Goal: Information Seeking & Learning: Learn about a topic

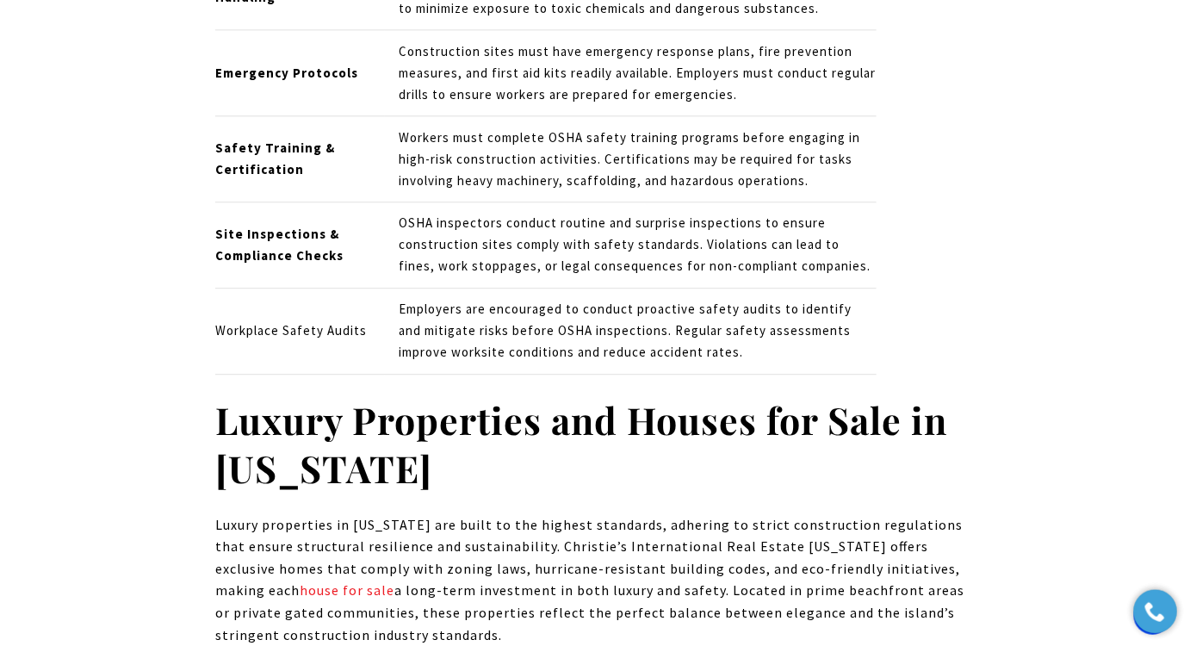
scroll to position [8003, 0]
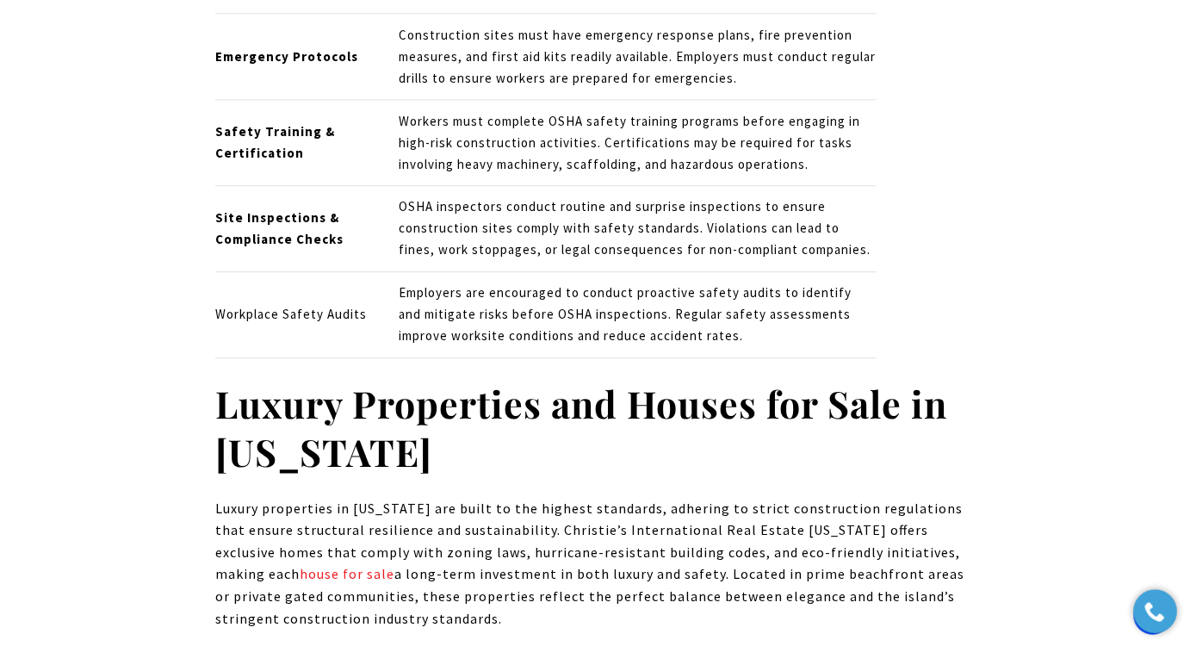
click at [410, 378] on strong "Luxury Properties and Houses for Sale in Puerto Rico" at bounding box center [581, 427] width 732 height 98
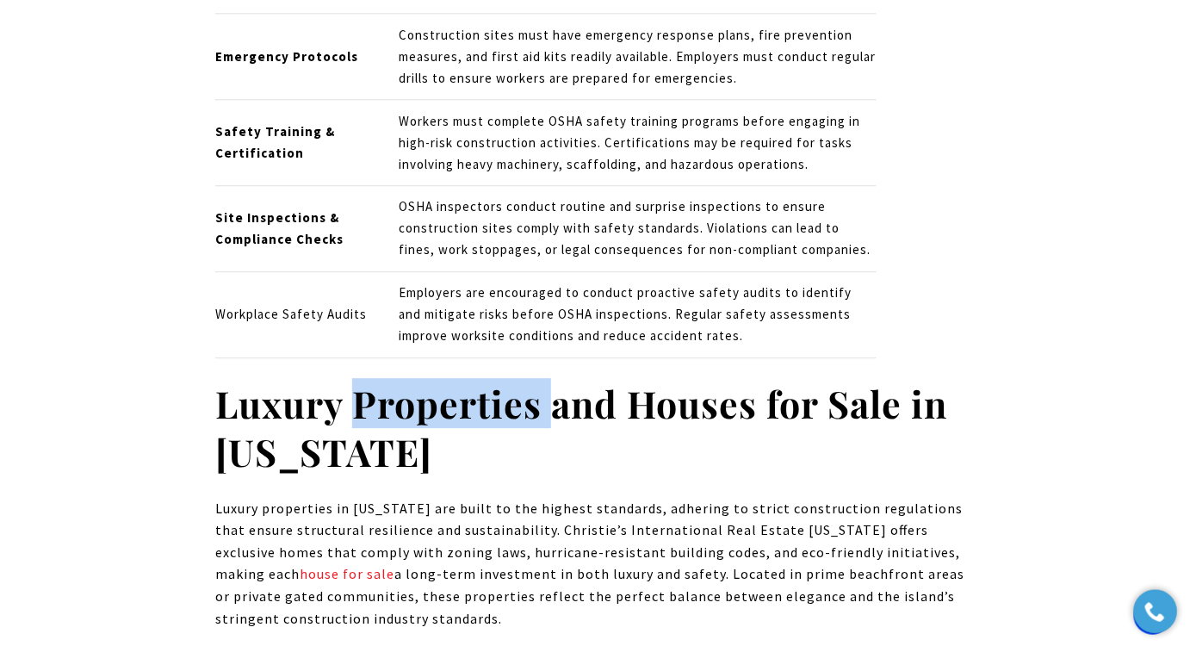
click at [410, 378] on strong "Luxury Properties and Houses for Sale in Puerto Rico" at bounding box center [581, 427] width 732 height 98
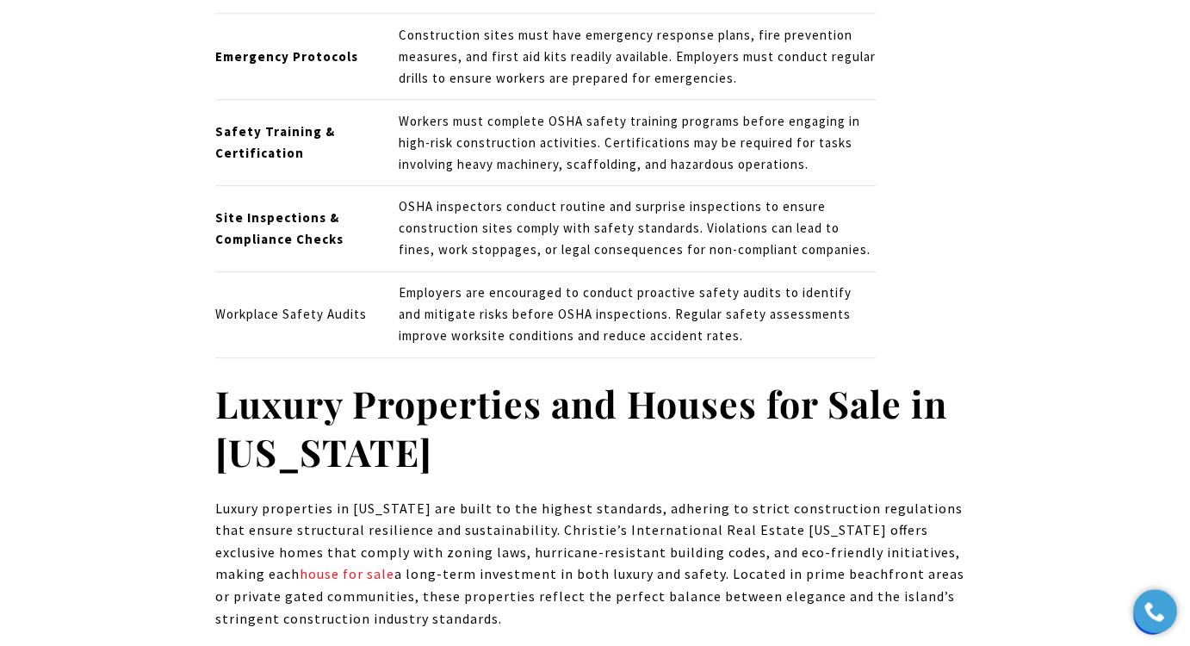
click at [405, 378] on strong "Luxury Properties and Houses for Sale in Puerto Rico" at bounding box center [581, 427] width 732 height 98
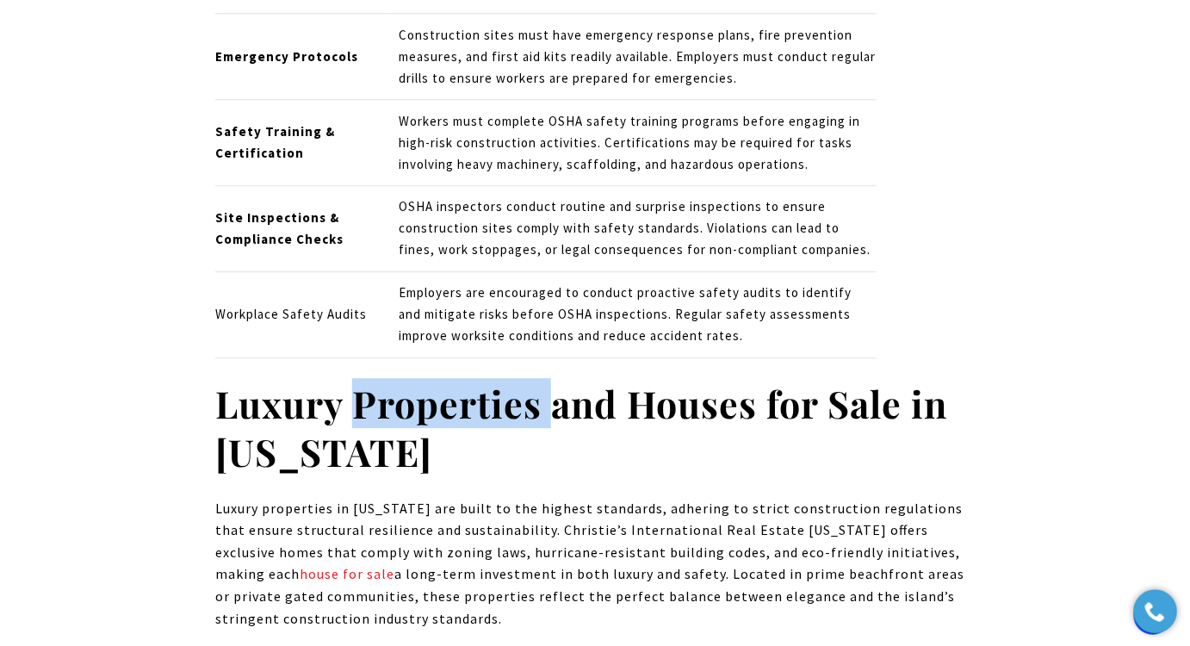
click at [405, 378] on strong "Luxury Properties and Houses for Sale in Puerto Rico" at bounding box center [581, 427] width 732 height 98
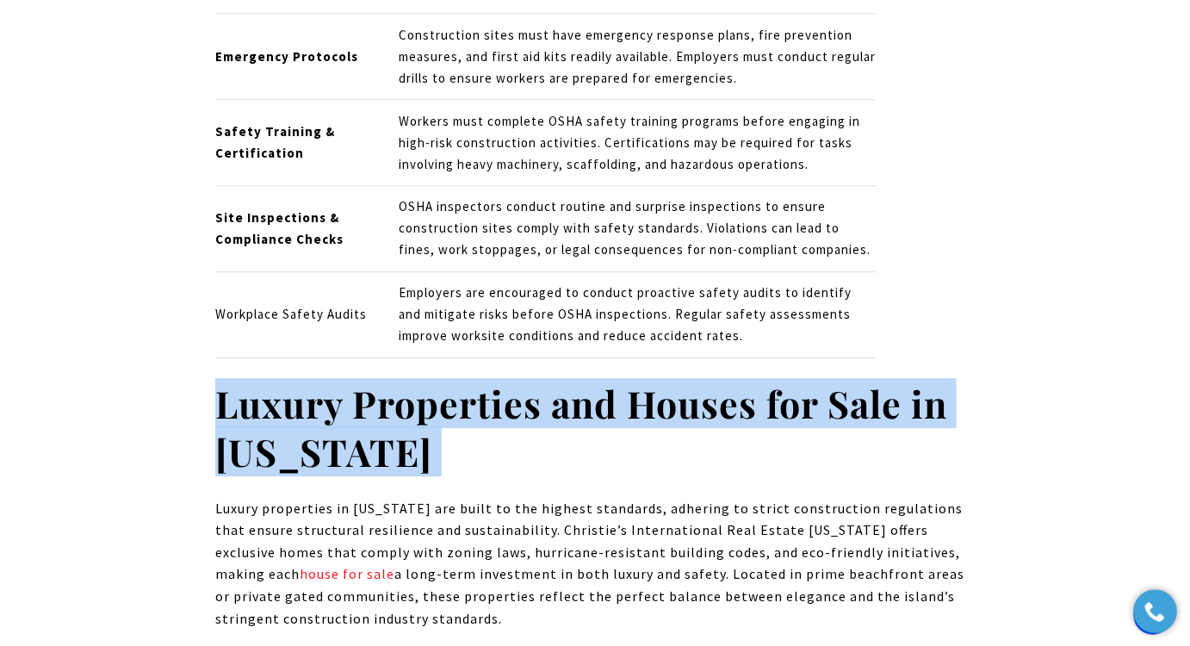
click at [405, 378] on strong "Luxury Properties and Houses for Sale in Puerto Rico" at bounding box center [581, 427] width 732 height 98
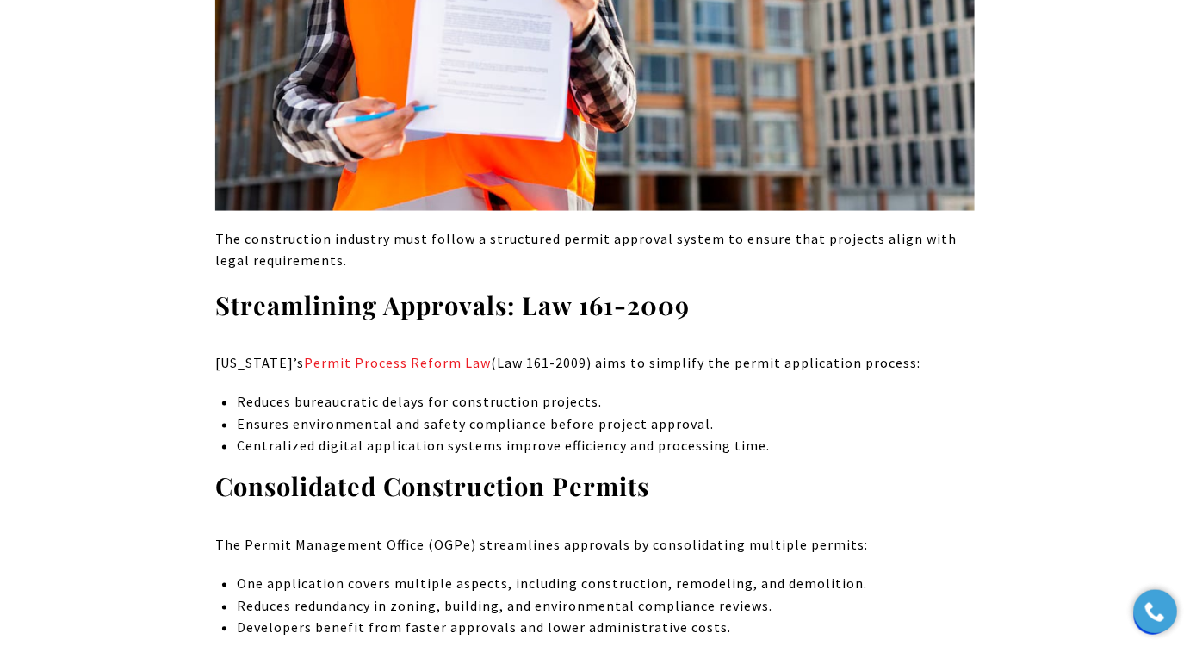
scroll to position [0, 0]
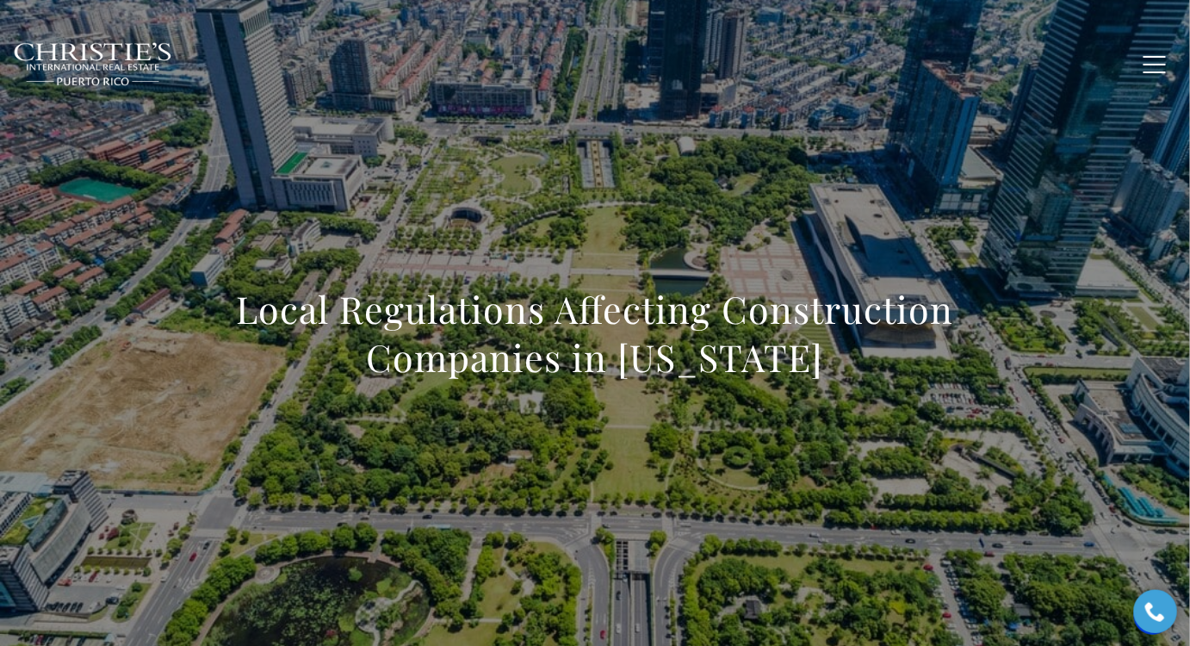
click at [593, 346] on h1 "Local Regulations Affecting Construction Companies in Puerto Rico" at bounding box center [595, 333] width 760 height 96
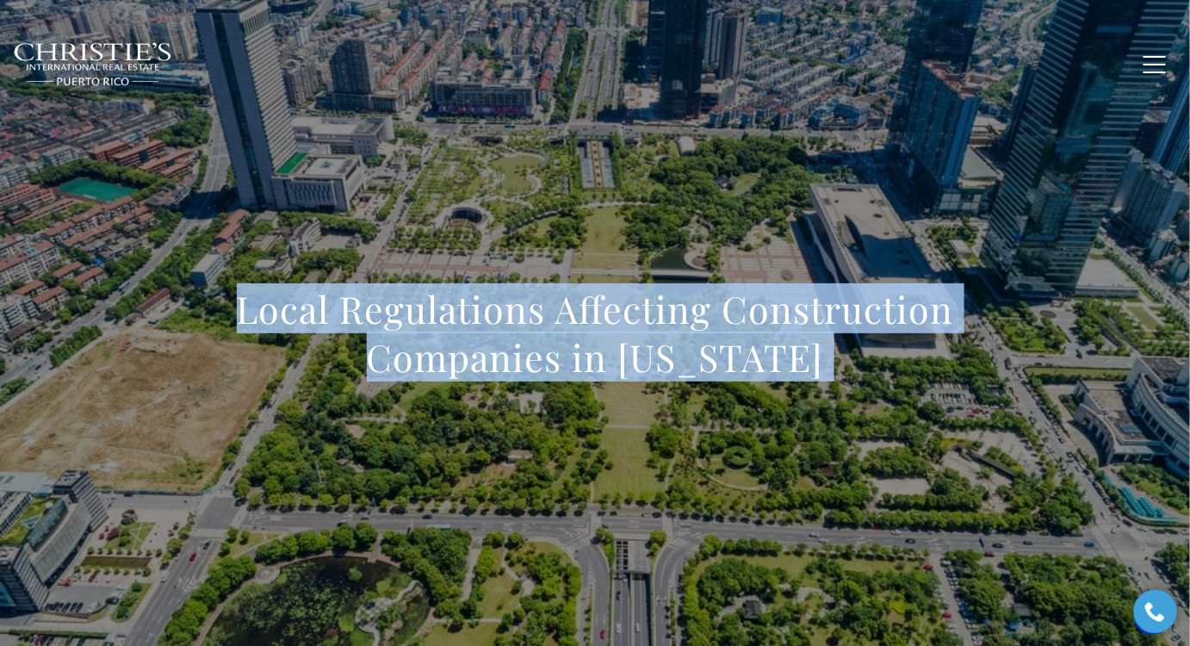
click at [593, 346] on h1 "Local Regulations Affecting Construction Companies in Puerto Rico" at bounding box center [595, 333] width 760 height 96
copy body "Local Regulations Affecting Construction Companies in Puerto Rico"
click at [574, 330] on h1 "Local Regulations Affecting Construction Companies in Puerto Rico" at bounding box center [595, 333] width 760 height 96
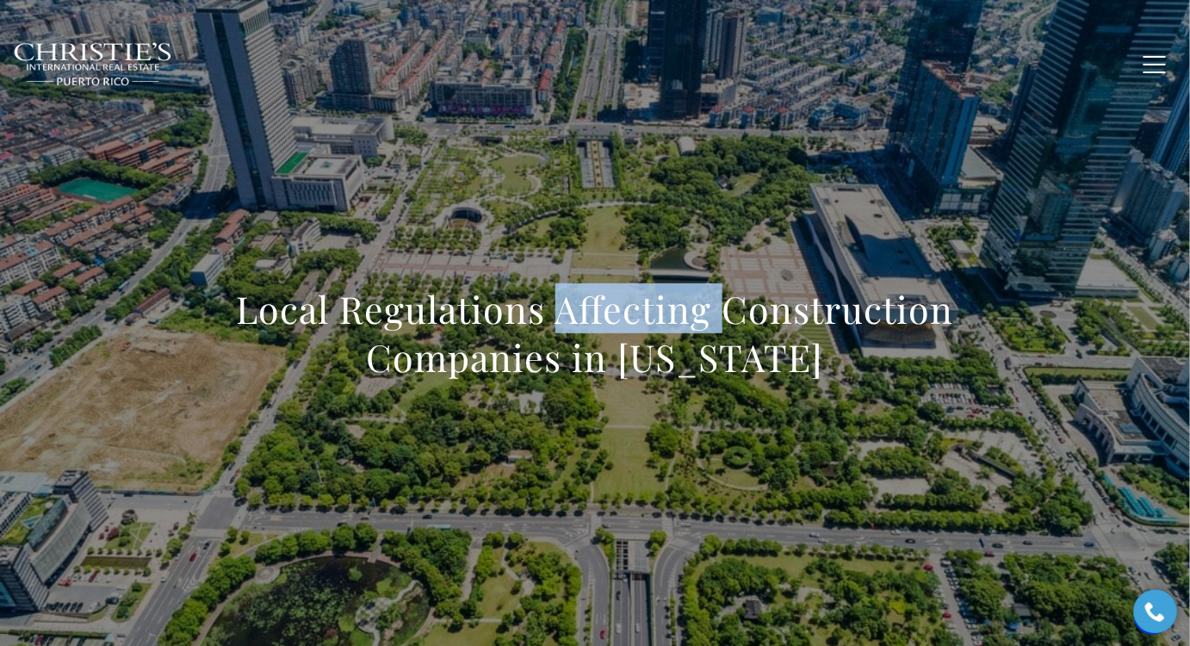
click at [574, 330] on h1 "Local Regulations Affecting Construction Companies in Puerto Rico" at bounding box center [595, 333] width 760 height 96
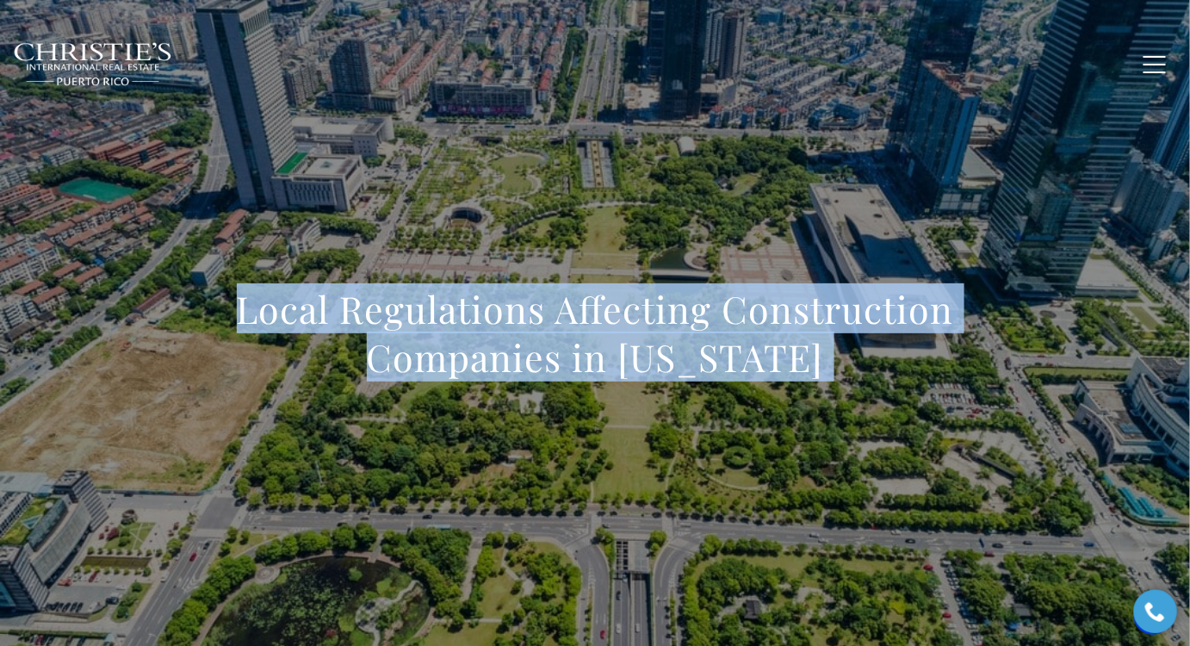
click at [574, 330] on h1 "Local Regulations Affecting Construction Companies in Puerto Rico" at bounding box center [595, 333] width 760 height 96
click at [542, 350] on h1 "Local Regulations Affecting Construction Companies in Puerto Rico" at bounding box center [595, 333] width 760 height 96
click at [627, 314] on h1 "Local Regulations Affecting Construction Companies in Puerto Rico" at bounding box center [595, 333] width 760 height 96
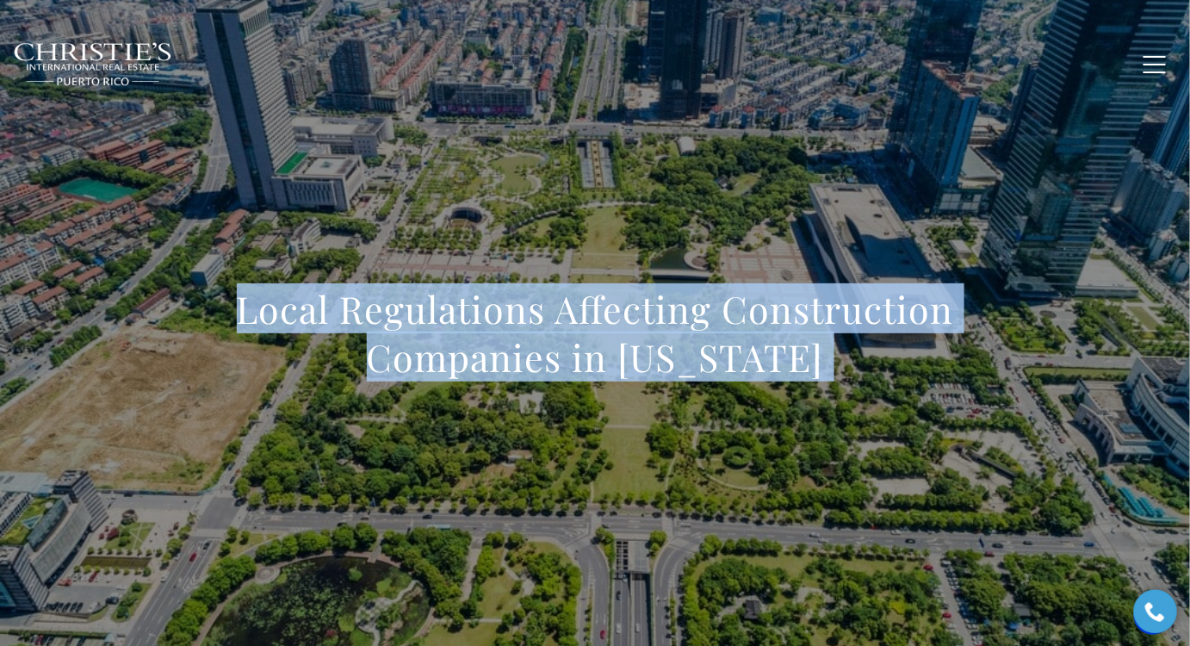
click at [665, 240] on div "Local Regulations Affecting Construction Companies in Puerto Rico" at bounding box center [595, 344] width 1190 height 517
click at [641, 320] on h1 "Local Regulations Affecting Construction Companies in Puerto Rico" at bounding box center [595, 333] width 760 height 96
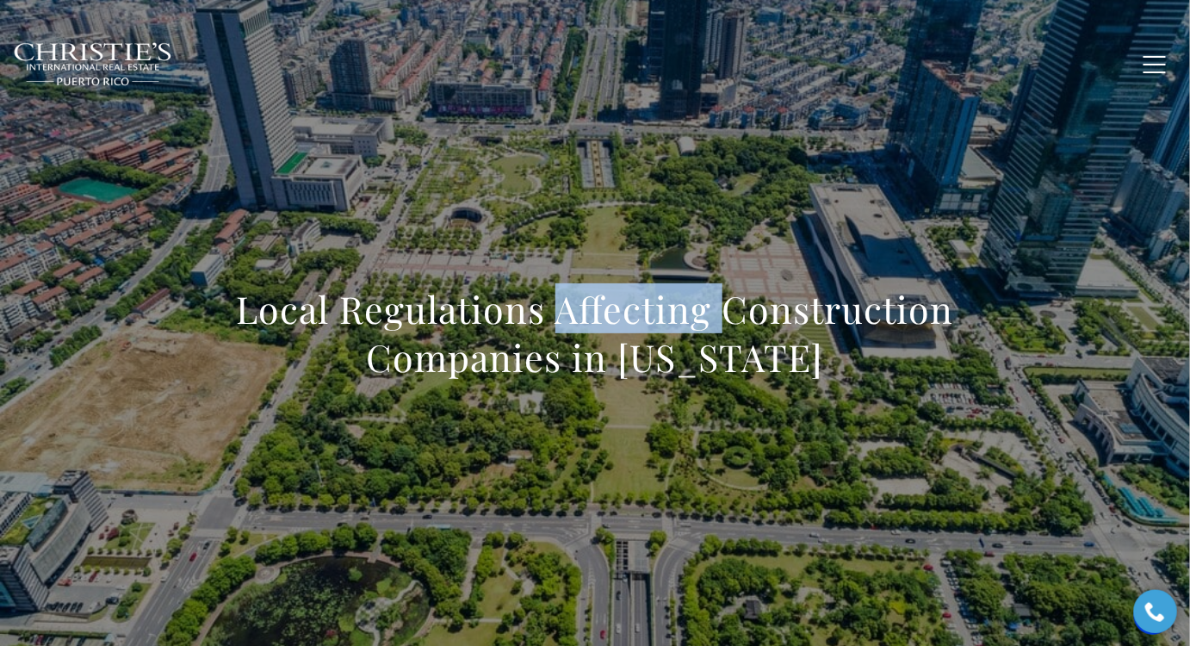
click at [640, 320] on h1 "Local Regulations Affecting Construction Companies in Puerto Rico" at bounding box center [595, 333] width 760 height 96
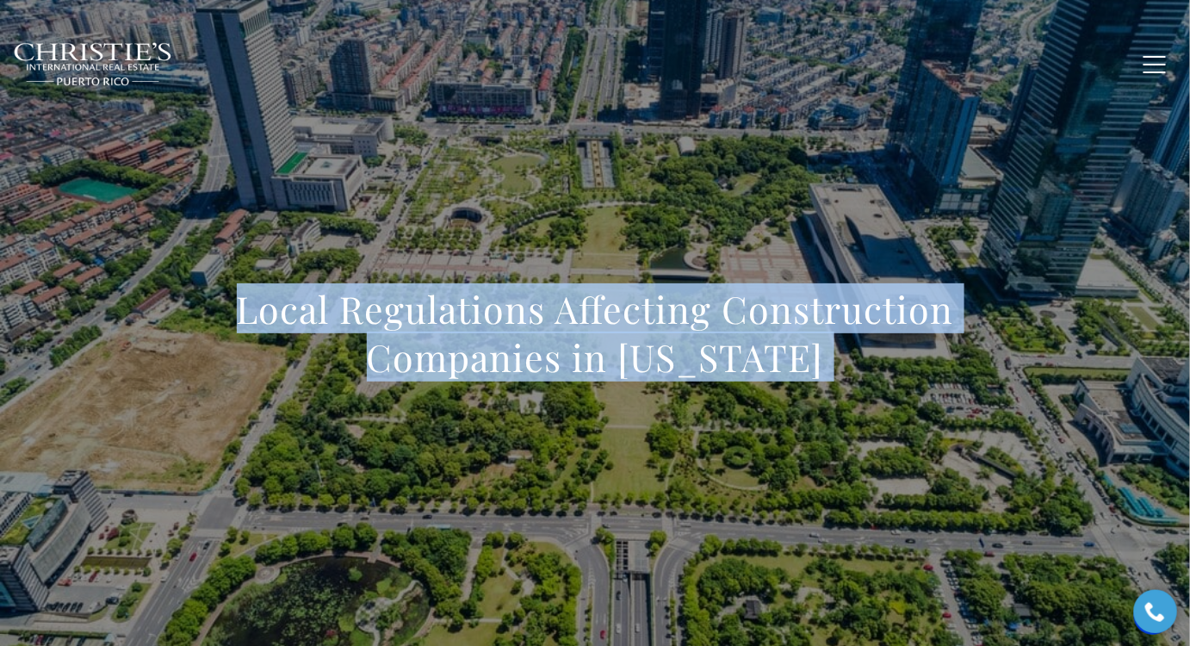
click at [640, 320] on h1 "Local Regulations Affecting Construction Companies in Puerto Rico" at bounding box center [595, 333] width 760 height 96
click at [632, 207] on div "Local Regulations Affecting Construction Companies in Puerto Rico" at bounding box center [595, 344] width 1190 height 517
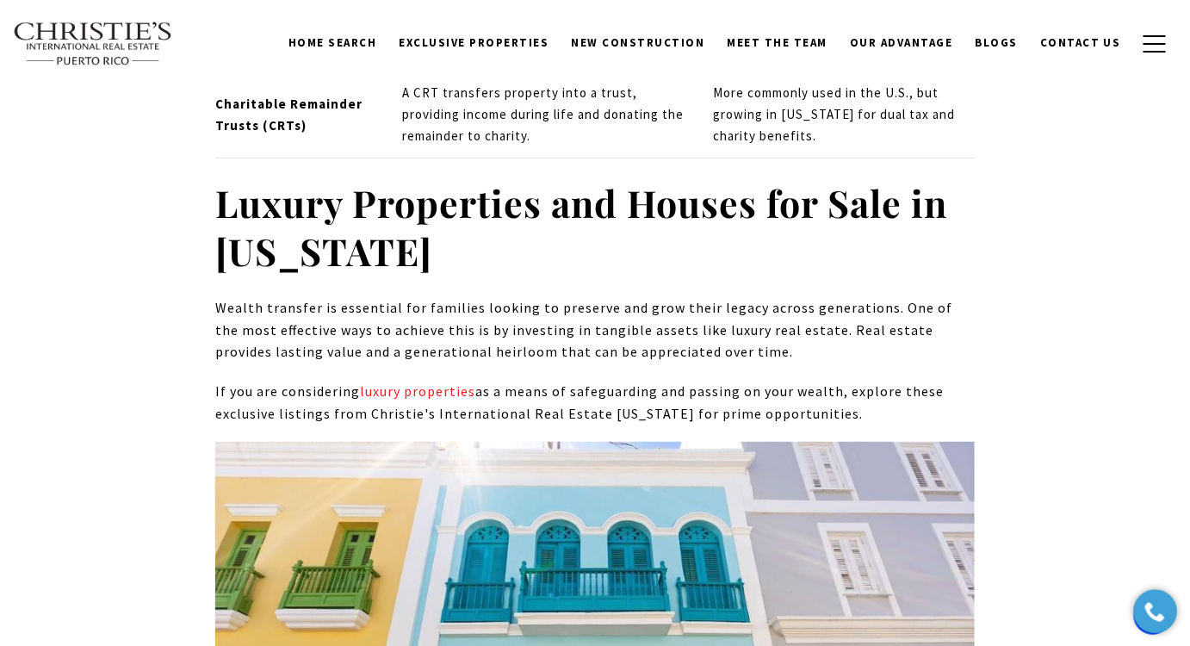
scroll to position [6629, 0]
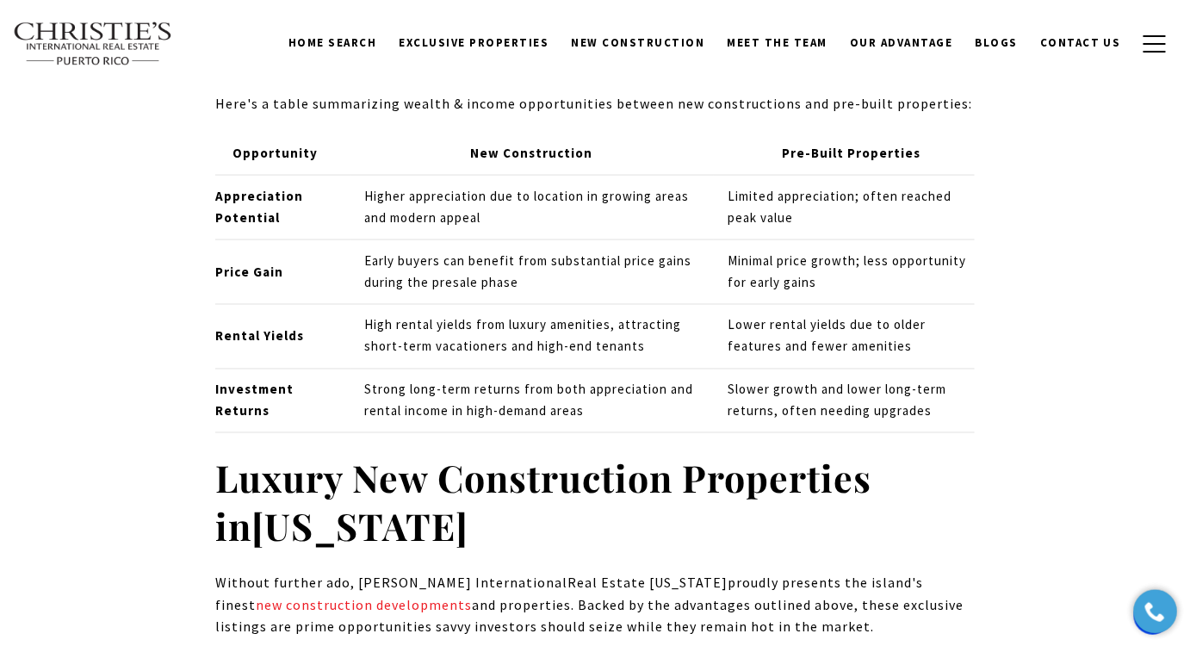
scroll to position [7376, 0]
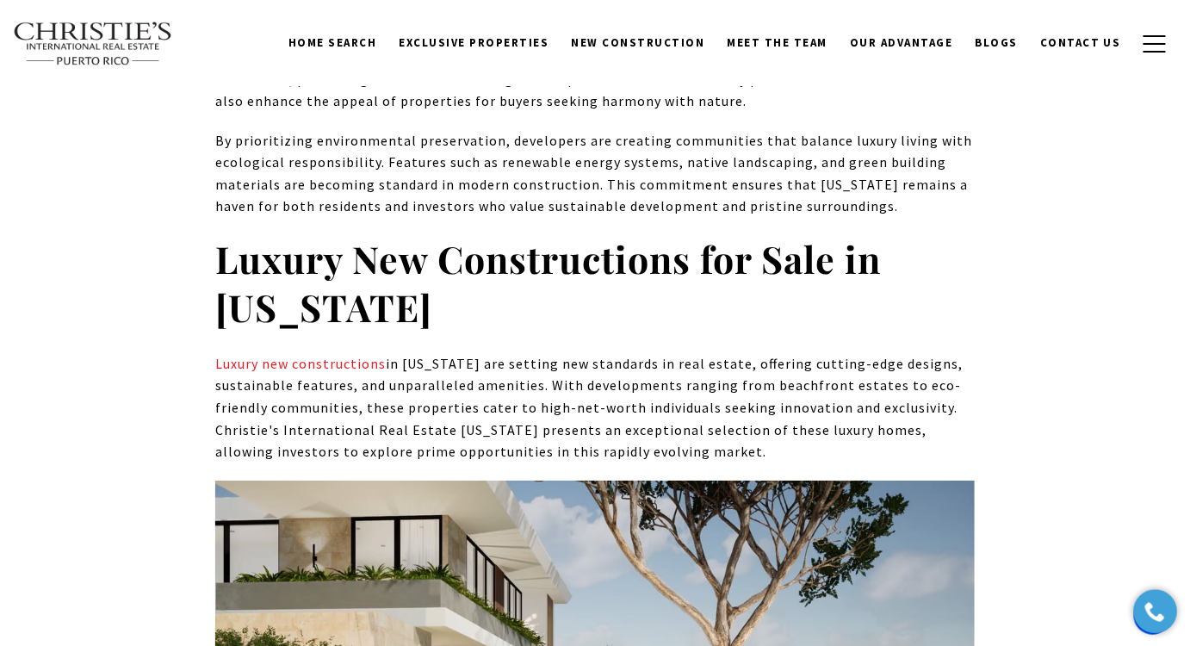
scroll to position [8215, 0]
